Goal: Task Accomplishment & Management: Manage account settings

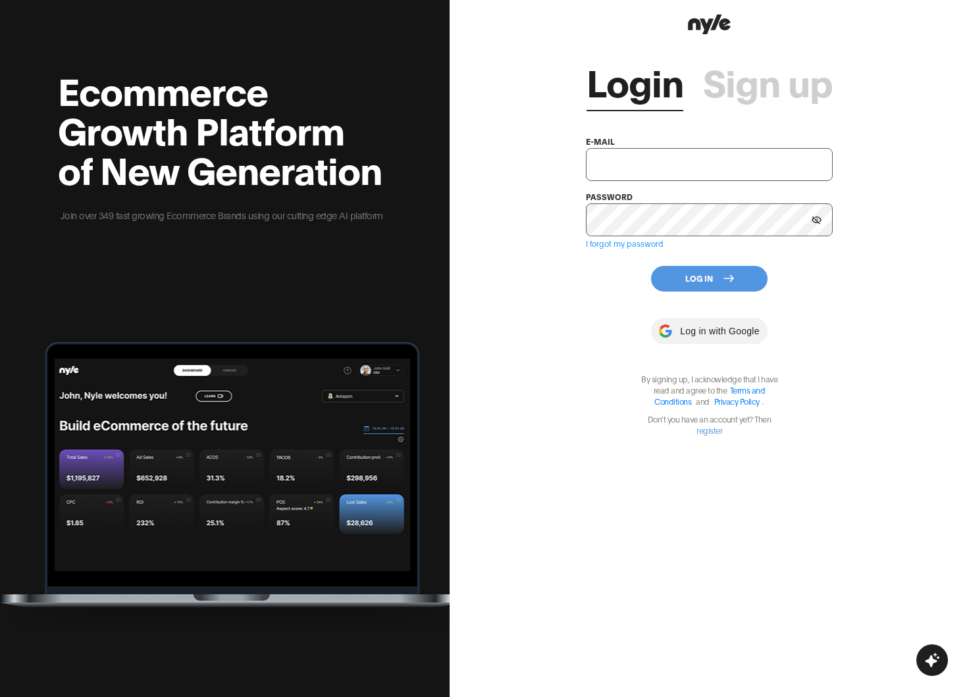
type input "[EMAIL_ADDRESS][PERSON_NAME]"
click at [719, 268] on button "Log In" at bounding box center [709, 279] width 117 height 26
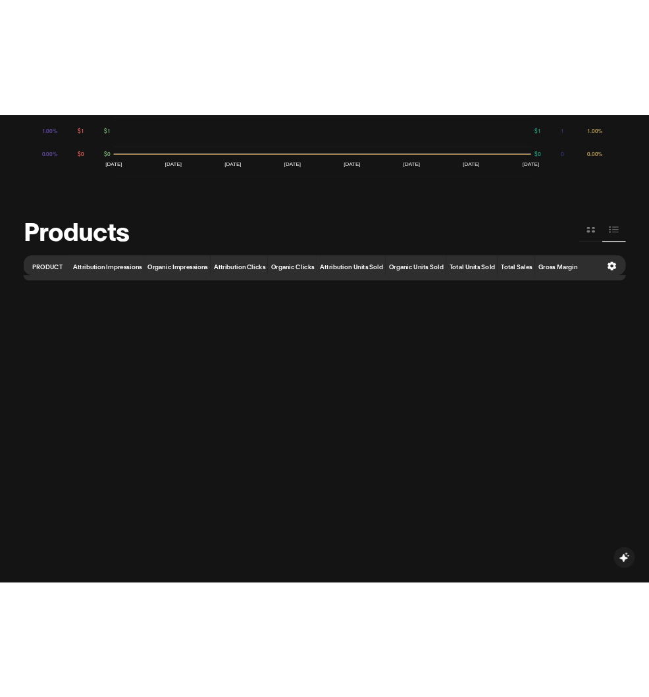
scroll to position [383, 0]
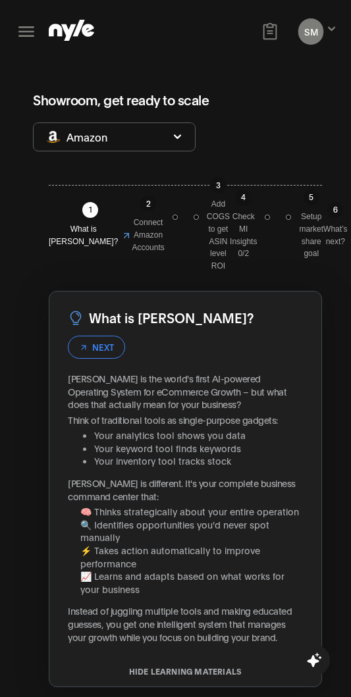
click at [323, 28] on div "SM Showroom CEO" at bounding box center [311, 31] width 26 height 26
click at [328, 28] on icon at bounding box center [331, 29] width 9 height 8
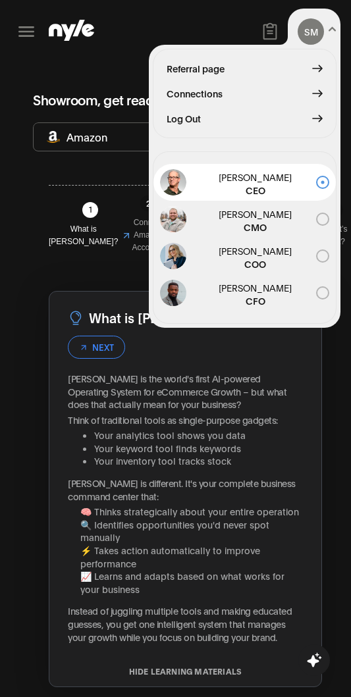
click at [177, 36] on div "SM Showroom CEO Referral page Connections Log Out [PERSON_NAME] CEO [PERSON_NAM…" at bounding box center [176, 31] width 330 height 63
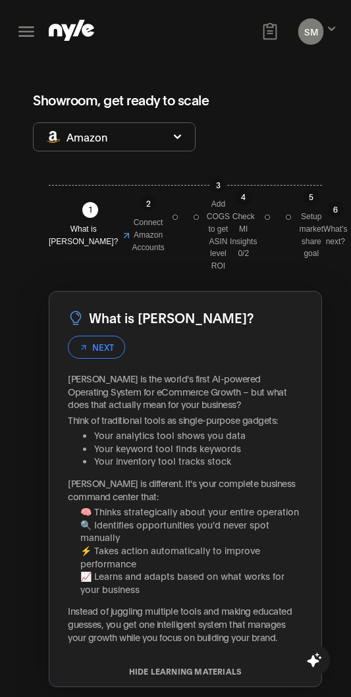
click at [24, 26] on icon at bounding box center [26, 31] width 16 height 11
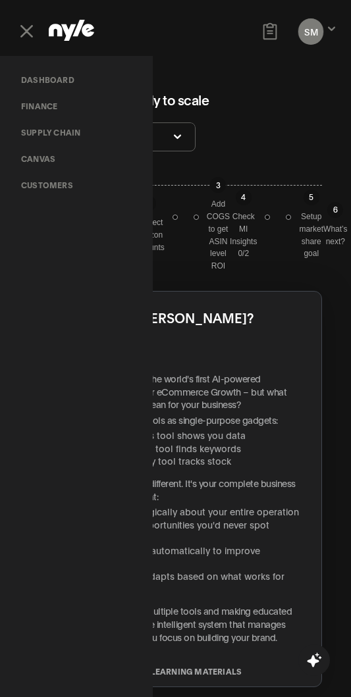
click at [47, 196] on link "Customers" at bounding box center [47, 185] width 73 height 26
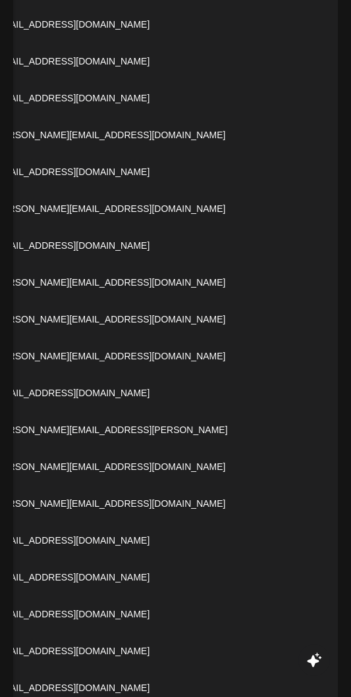
scroll to position [1677, 0]
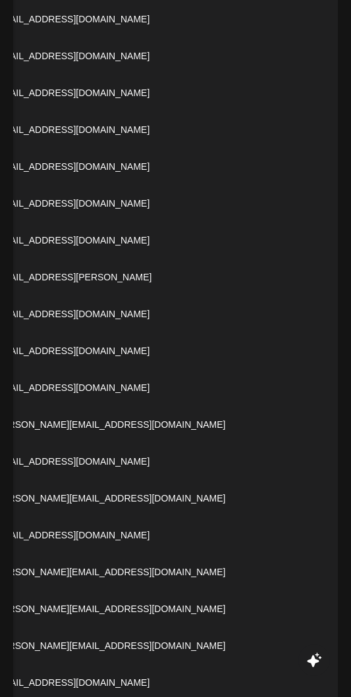
click at [182, 379] on td "[EMAIL_ADDRESS][DOMAIN_NAME]" at bounding box center [147, 387] width 323 height 37
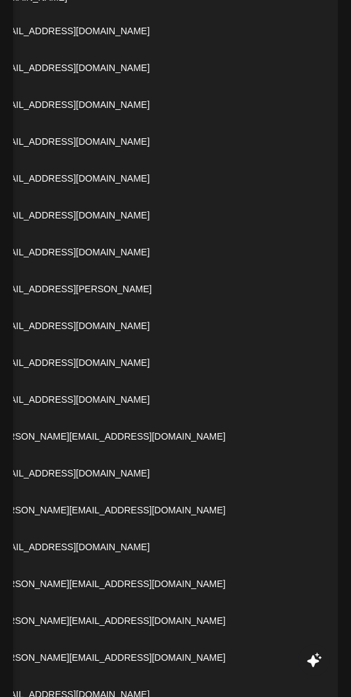
scroll to position [0, 334]
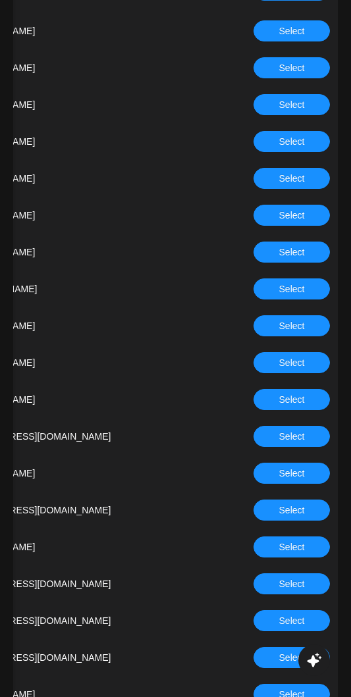
click at [298, 429] on span "Select" at bounding box center [292, 436] width 26 height 14
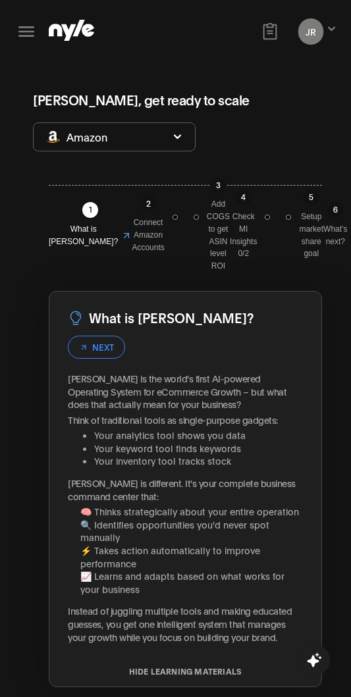
click at [25, 26] on icon at bounding box center [26, 31] width 16 height 11
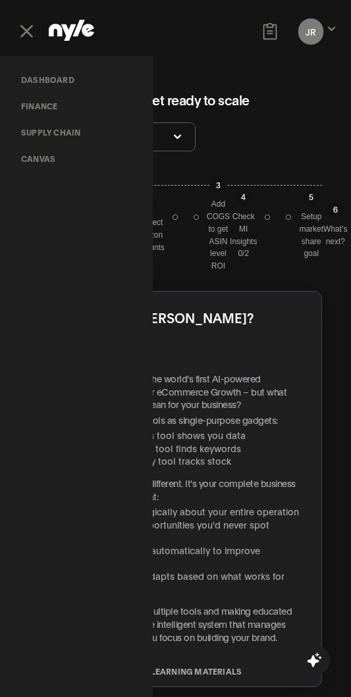
click at [107, 38] on div "Dashboard finance Supply chain [PERSON_NAME] CEO" at bounding box center [176, 31] width 330 height 63
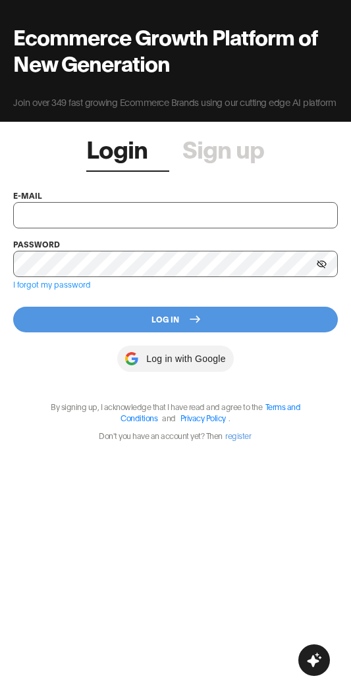
type input "[EMAIL_ADDRESS][PERSON_NAME]"
click at [165, 318] on button "Log In" at bounding box center [175, 320] width 325 height 26
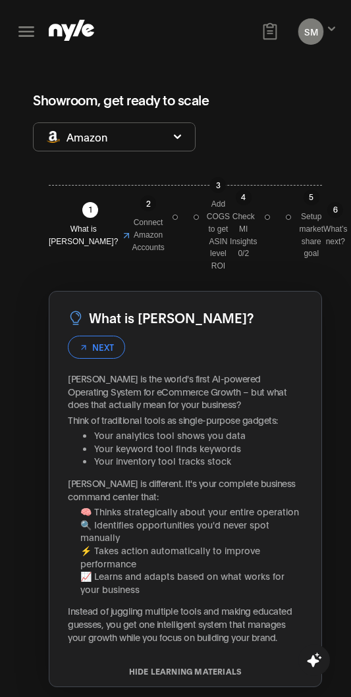
click at [27, 36] on icon at bounding box center [26, 31] width 16 height 11
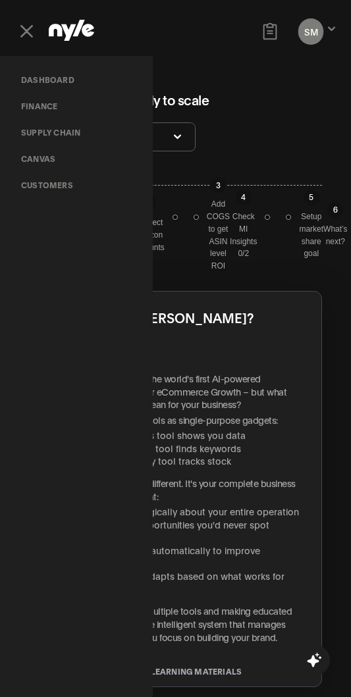
click at [38, 186] on link "Customers" at bounding box center [47, 185] width 73 height 26
